Goal: Check status: Check status

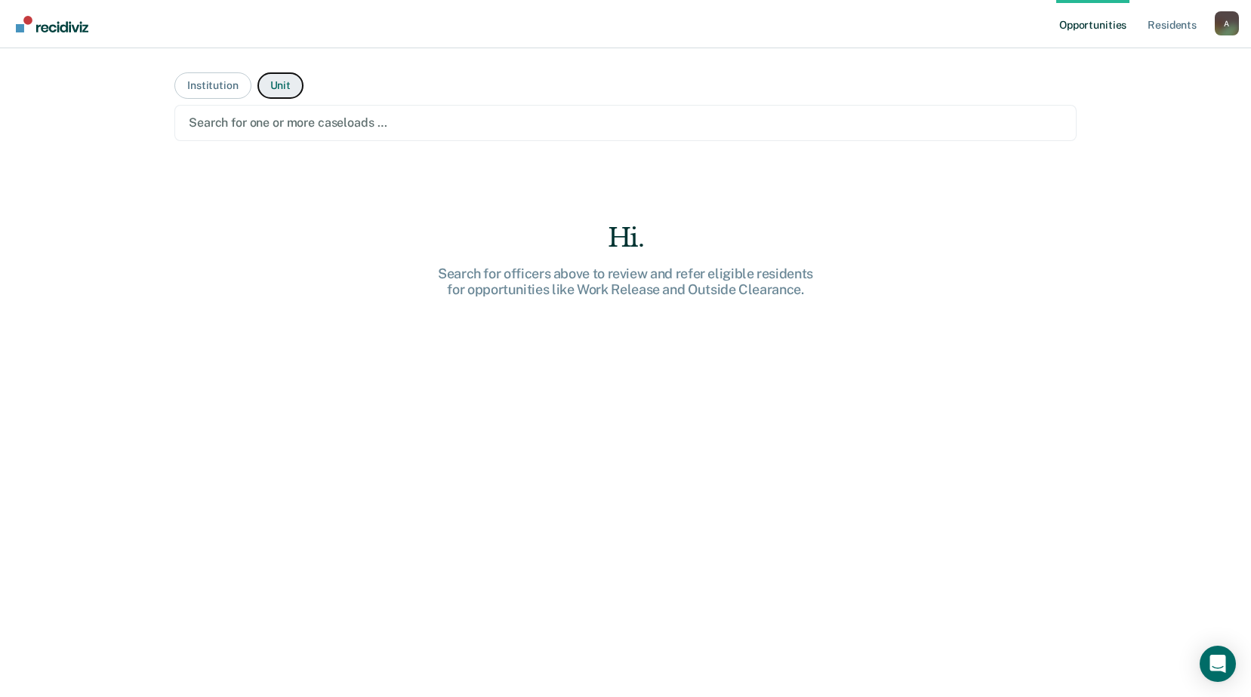
click at [275, 93] on button "Unit" at bounding box center [280, 85] width 46 height 26
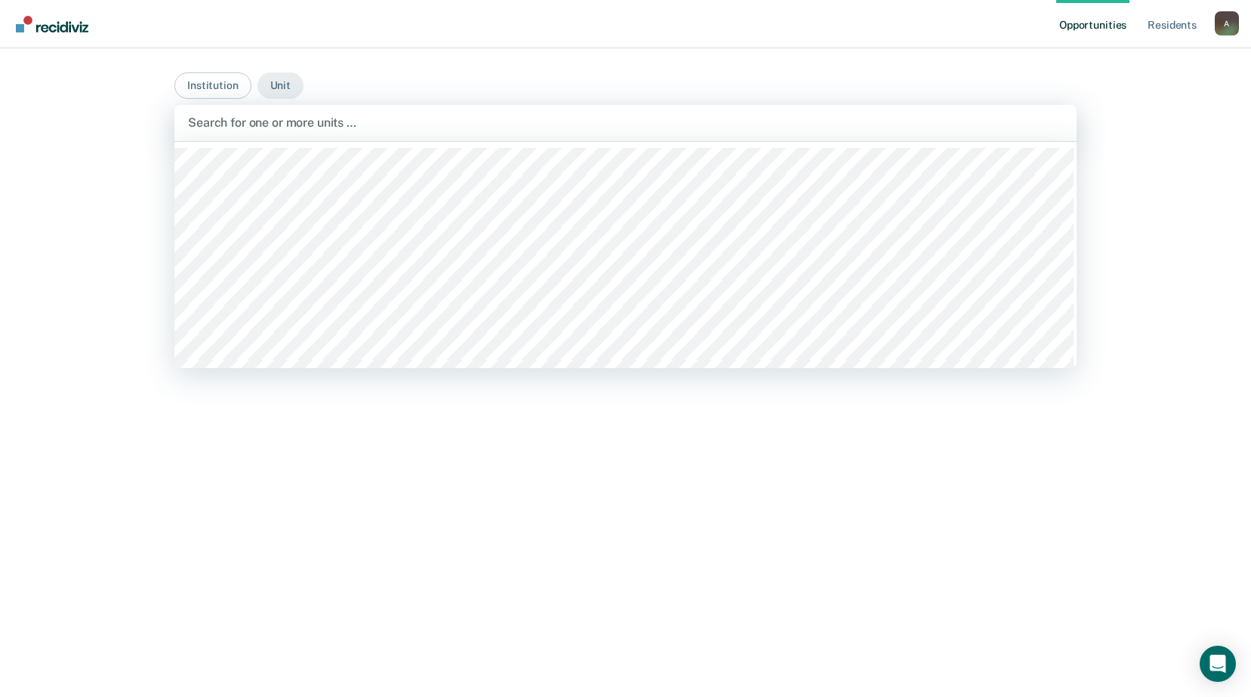
click at [257, 126] on div at bounding box center [625, 122] width 875 height 17
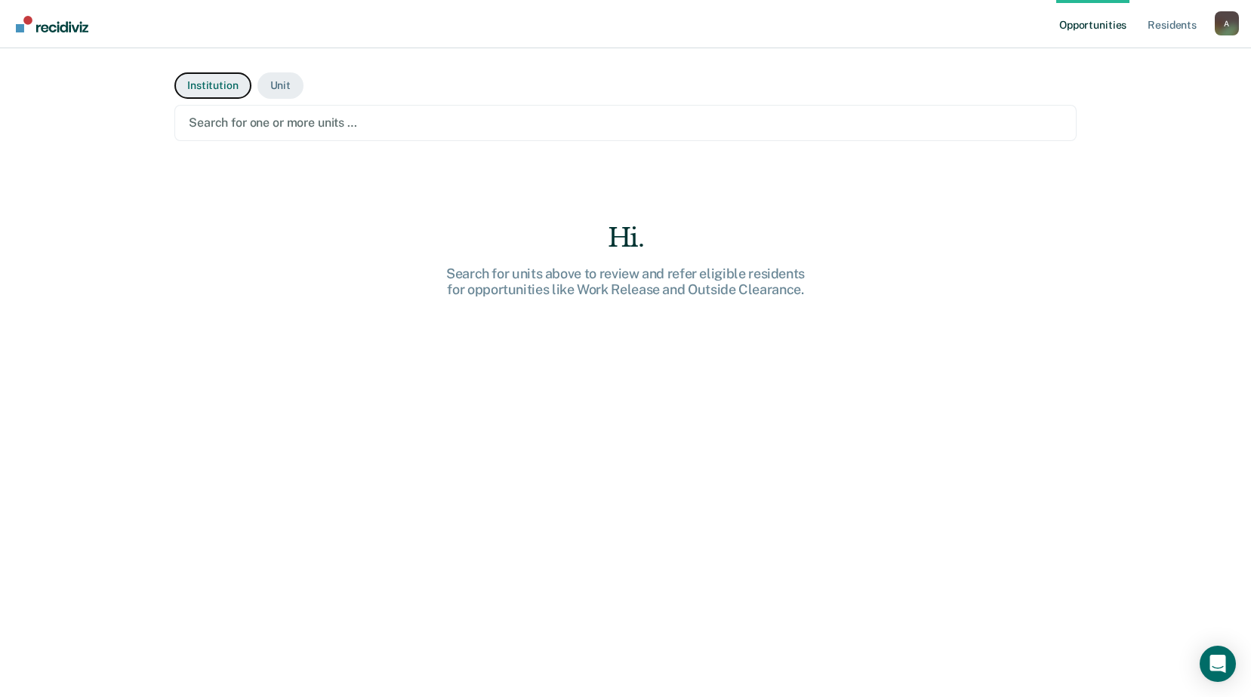
click at [220, 80] on button "Institution" at bounding box center [212, 85] width 76 height 26
click at [253, 122] on div at bounding box center [625, 122] width 873 height 17
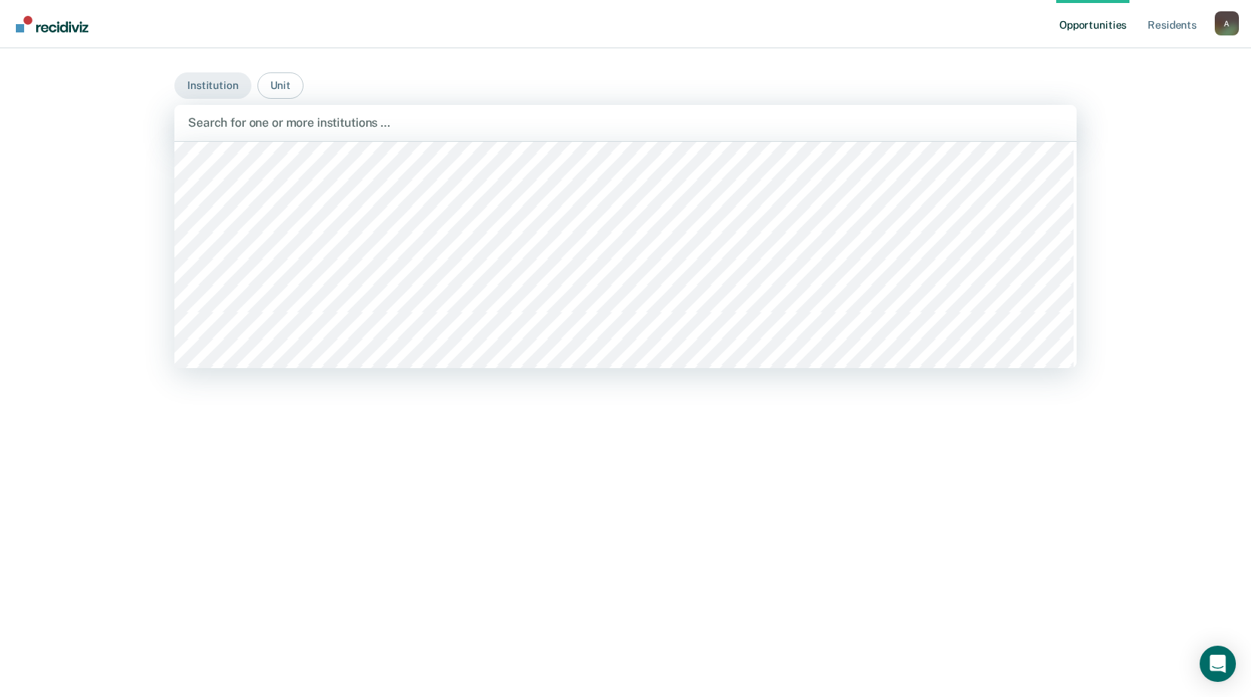
scroll to position [679, 0]
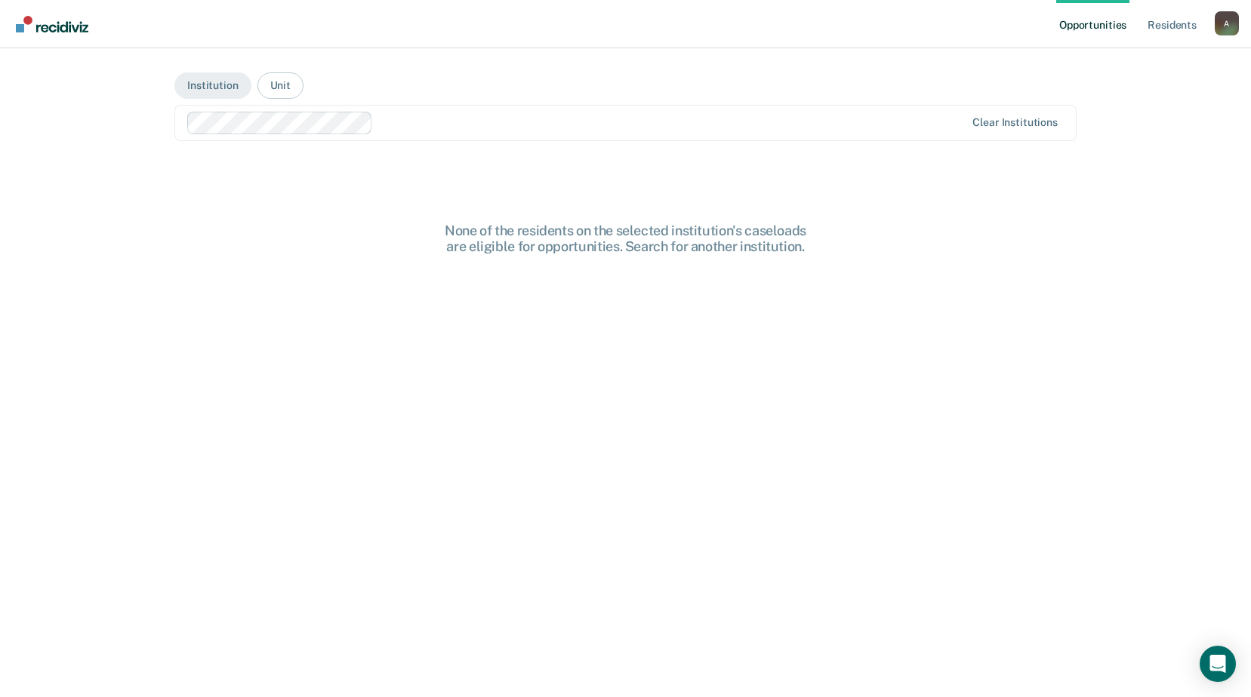
click at [413, 115] on div at bounding box center [672, 122] width 586 height 17
click at [988, 115] on div "Clear institutions" at bounding box center [625, 123] width 902 height 36
click at [275, 82] on button "Unit" at bounding box center [280, 85] width 46 height 26
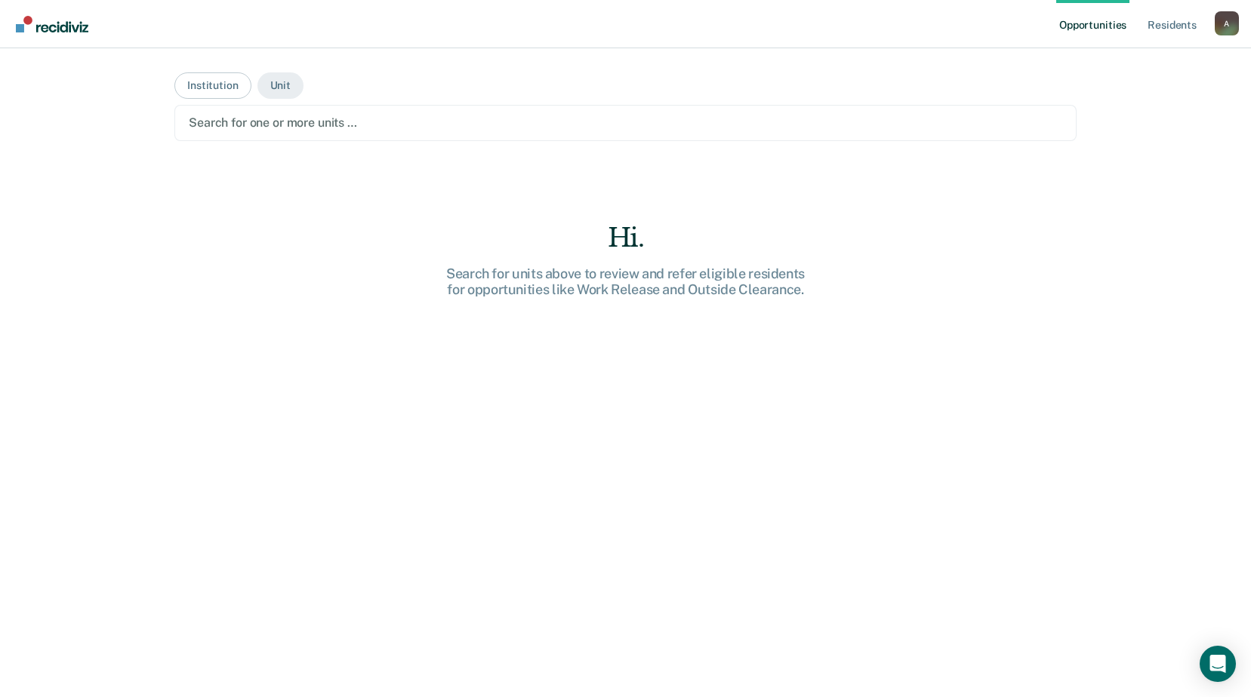
click at [408, 111] on div "Search for one or more units …" at bounding box center [625, 123] width 902 height 36
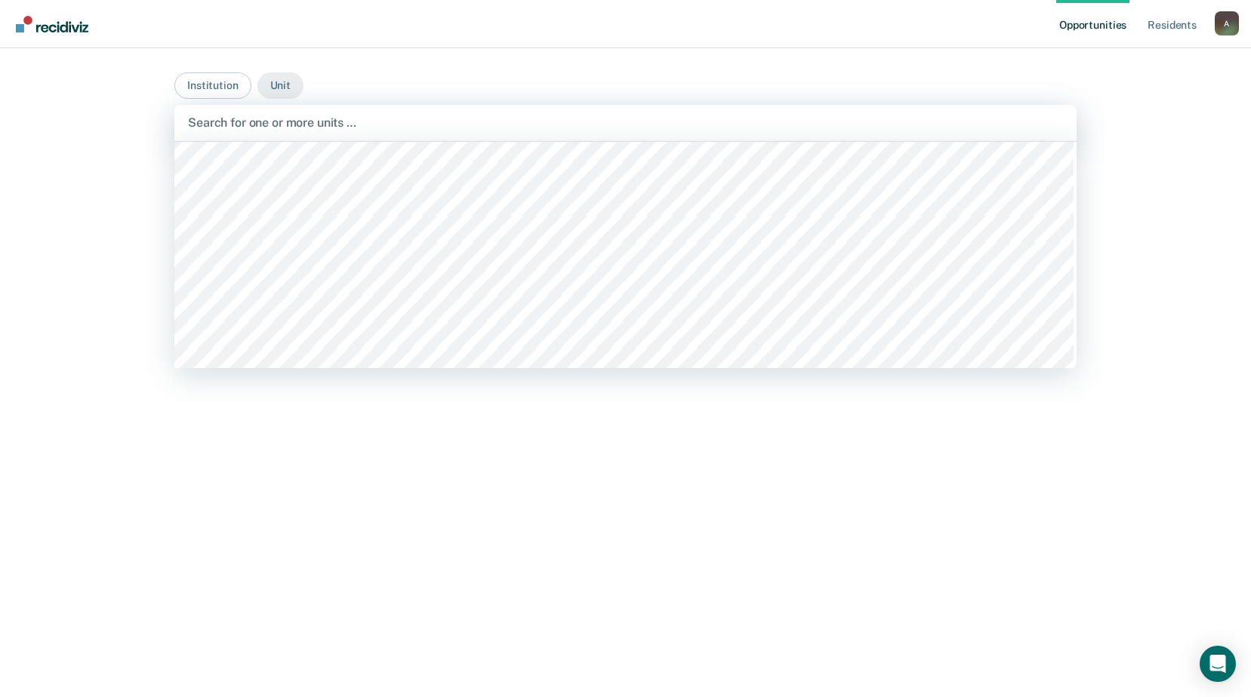
scroll to position [1509, 0]
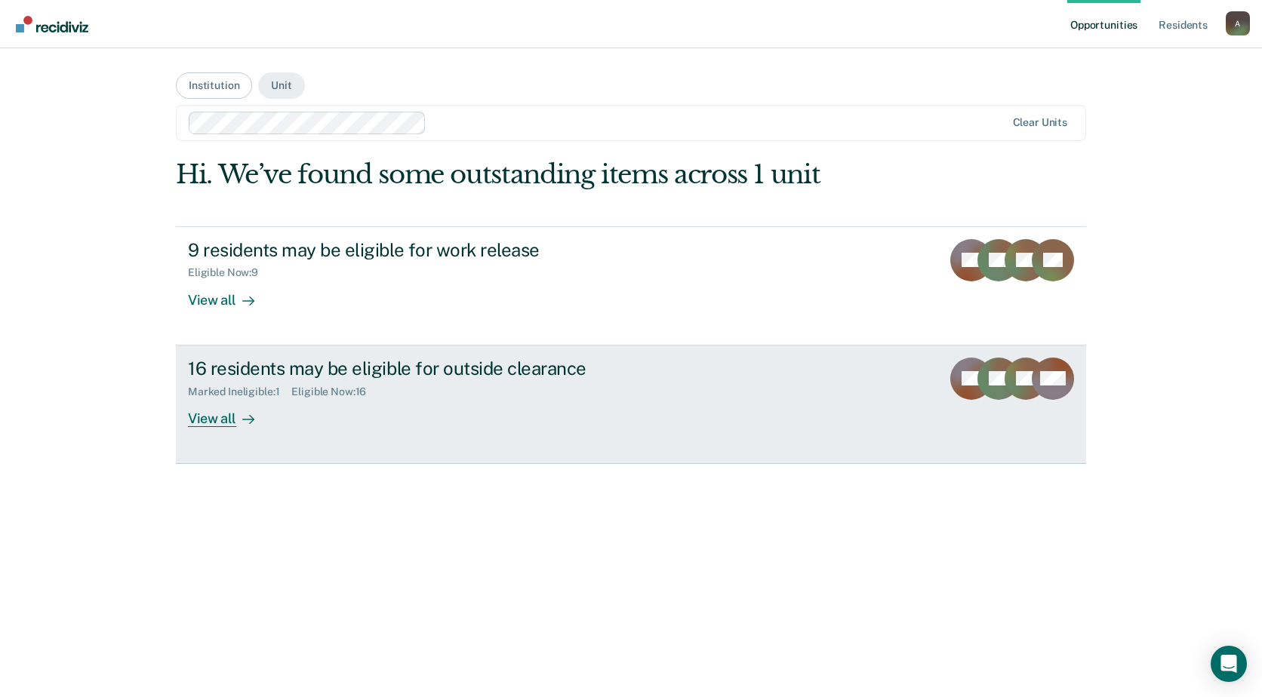
click at [201, 420] on div "View all" at bounding box center [230, 412] width 85 height 29
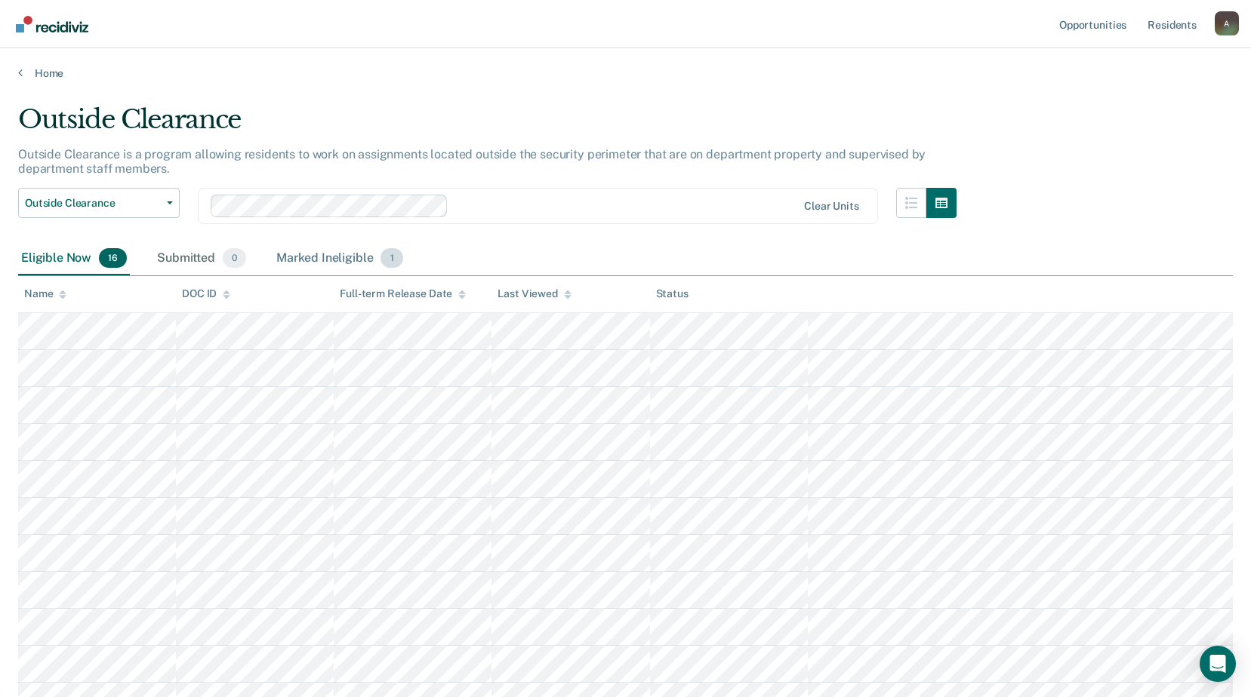
click at [319, 263] on div "Marked Ineligible 1" at bounding box center [339, 258] width 133 height 33
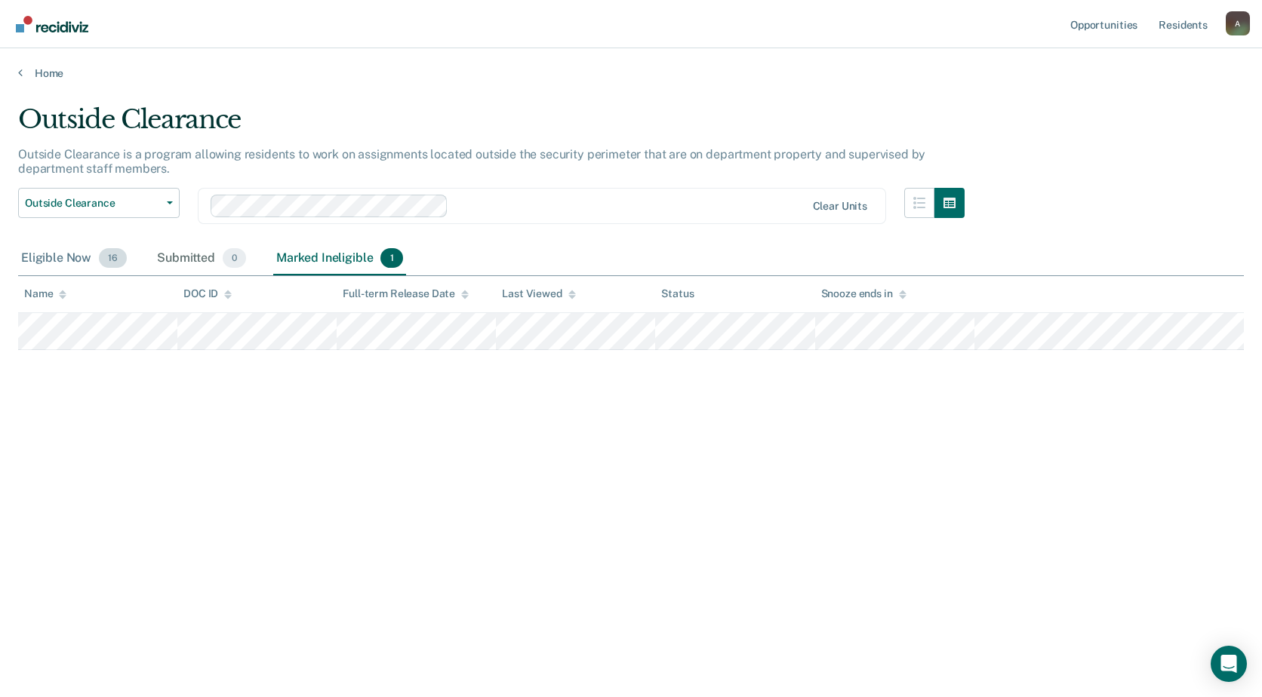
click at [57, 248] on div "Eligible Now 16" at bounding box center [74, 258] width 112 height 33
